Goal: Task Accomplishment & Management: Complete application form

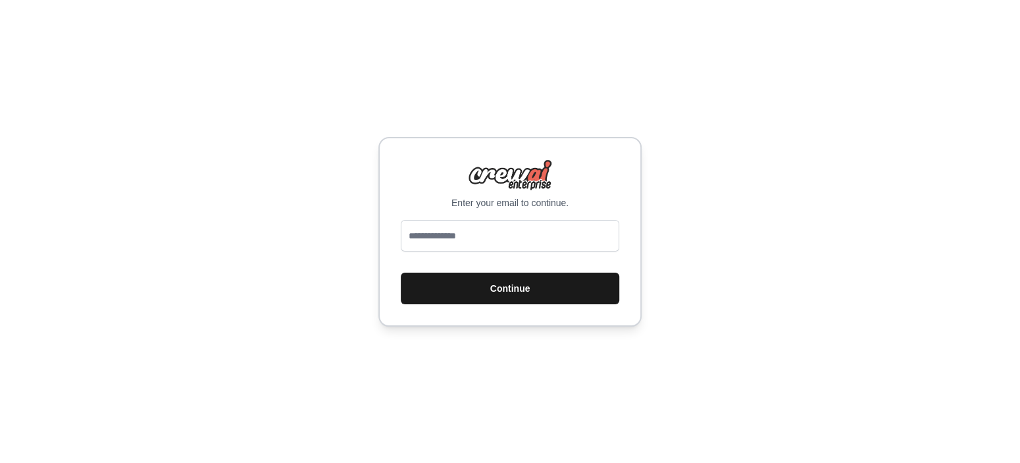
click at [499, 295] on button "Continue" at bounding box center [510, 288] width 218 height 32
click at [430, 291] on button "Continue" at bounding box center [510, 288] width 218 height 32
drag, startPoint x: 422, startPoint y: 317, endPoint x: 445, endPoint y: 302, distance: 27.6
click at [428, 318] on div "Enter your email to continue. Continue" at bounding box center [509, 231] width 263 height 189
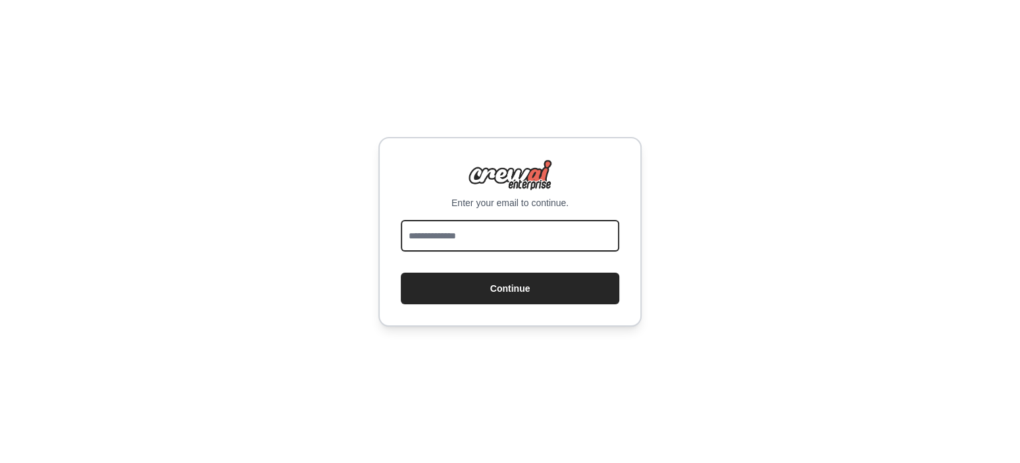
click at [505, 243] on input "email" at bounding box center [510, 236] width 218 height 32
type input "**********"
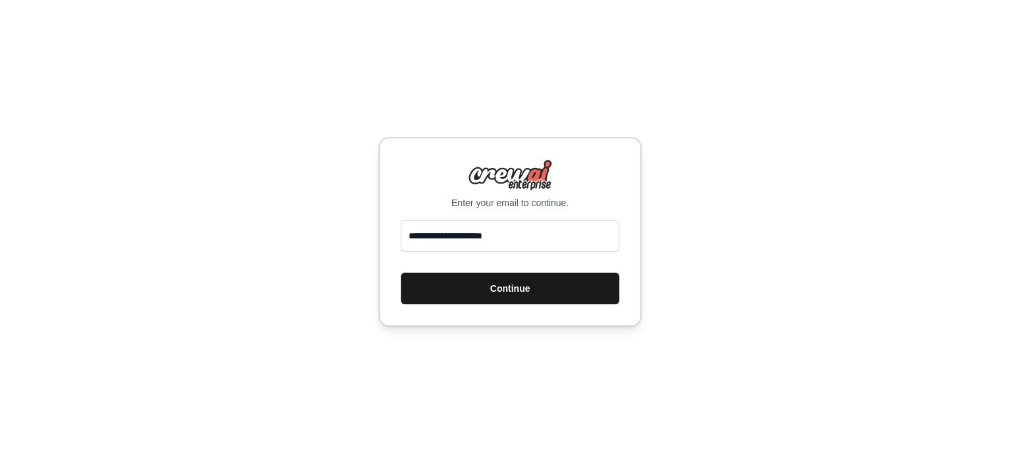
click at [446, 296] on button "Continue" at bounding box center [510, 288] width 218 height 32
